Goal: Information Seeking & Learning: Learn about a topic

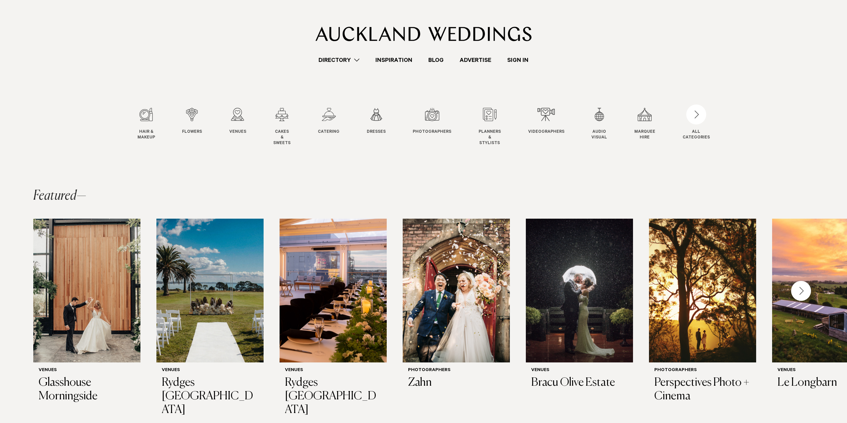
click at [428, 184] on section "Featured Venues Glasshouse Morningside Venues [GEOGRAPHIC_DATA] [GEOGRAPHIC_DAT…" at bounding box center [423, 335] width 847 height 335
click at [205, 110] on swiper-slide "Flowers Flowers" at bounding box center [198, 127] width 33 height 38
click at [202, 110] on swiper-slide "Flowers Flowers" at bounding box center [198, 127] width 33 height 38
click at [195, 114] on div "2 / 12" at bounding box center [192, 114] width 20 height 13
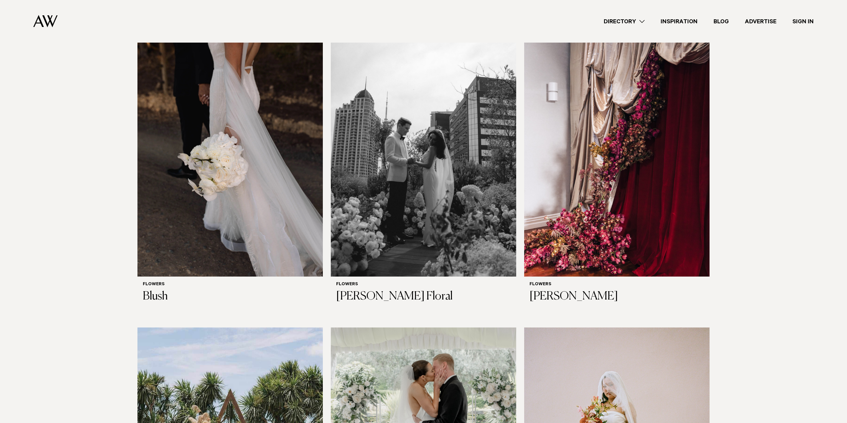
scroll to position [799, 0]
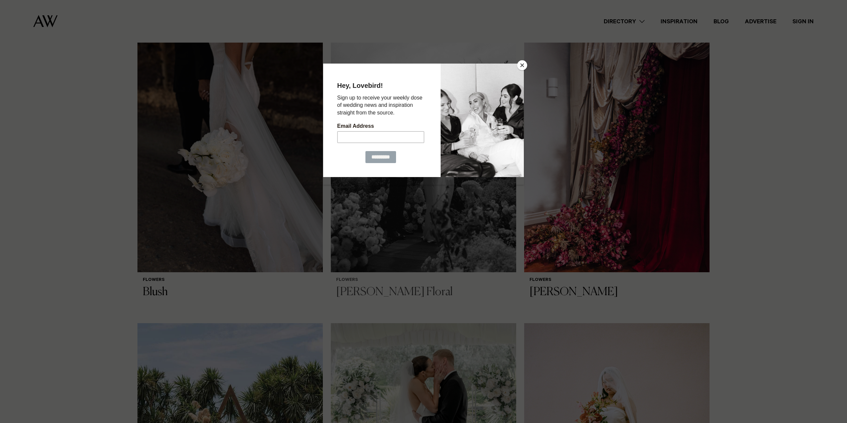
click at [519, 65] on button "Close" at bounding box center [522, 65] width 10 height 10
